Goal: Task Accomplishment & Management: Complete application form

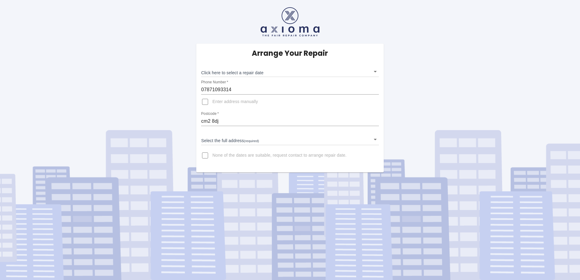
click at [206, 103] on input "Enter address manually" at bounding box center [205, 102] width 15 height 15
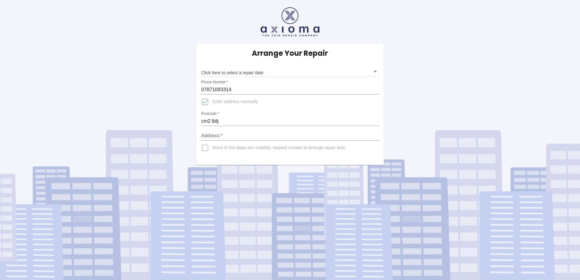
click at [208, 136] on input "Address   *" at bounding box center [289, 136] width 177 height 10
click at [203, 100] on input "Enter address manually" at bounding box center [205, 102] width 15 height 15
checkbox input "false"
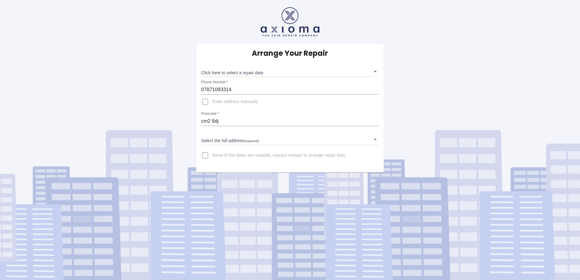
click at [212, 141] on body "Arrange Your Repair Click here to select a repair date ​ Phone Number   * 07871…" at bounding box center [290, 140] width 580 height 280
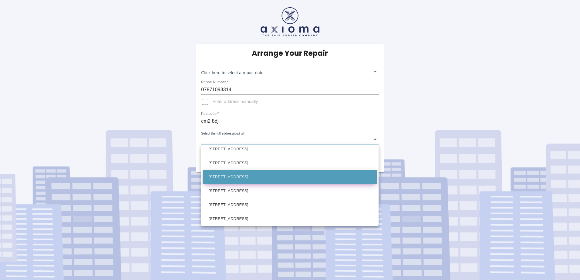
scroll to position [61, 0]
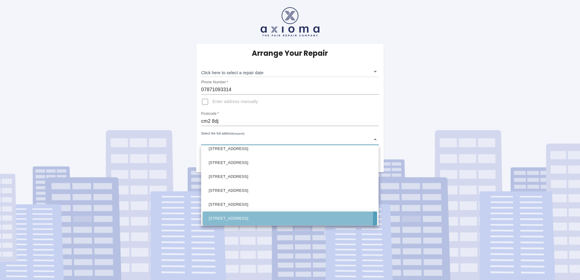
click at [232, 215] on li "[STREET_ADDRESS]" at bounding box center [289, 219] width 174 height 14
type input "[STREET_ADDRESS]"
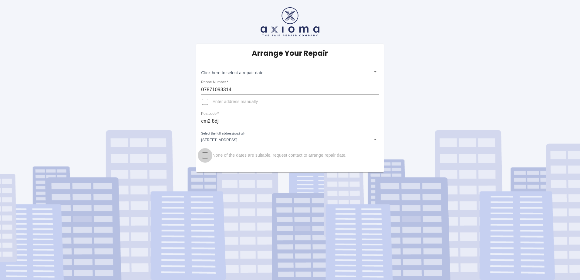
click at [207, 156] on input "None of the dates are suitable, request contact to arrange repair date." at bounding box center [205, 155] width 15 height 15
checkbox input "true"
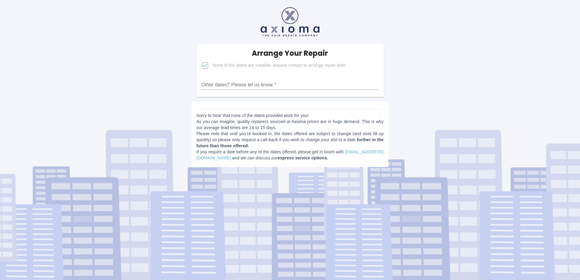
click at [212, 83] on input "Other dates? Please let us know.   *" at bounding box center [289, 85] width 177 height 10
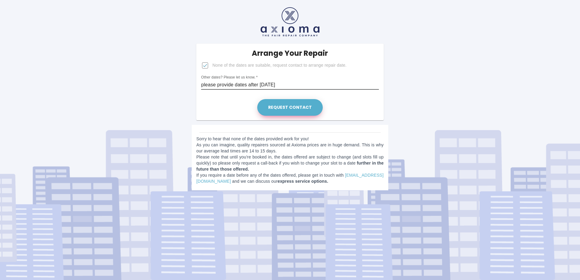
type input "please provide dates after [DATE]"
click at [301, 105] on button "Request contact" at bounding box center [289, 107] width 65 height 17
